Goal: Information Seeking & Learning: Learn about a topic

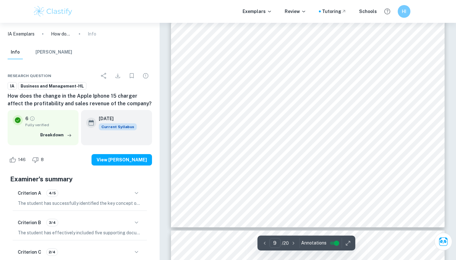
scroll to position [3360, 0]
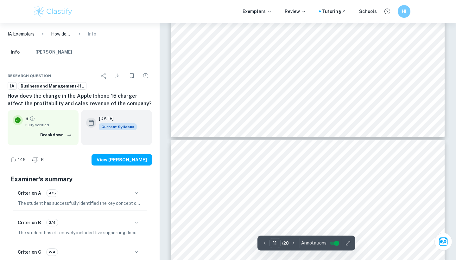
type input "10"
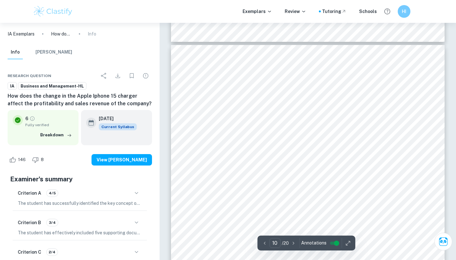
scroll to position [3454, 0]
